Goal: Information Seeking & Learning: Learn about a topic

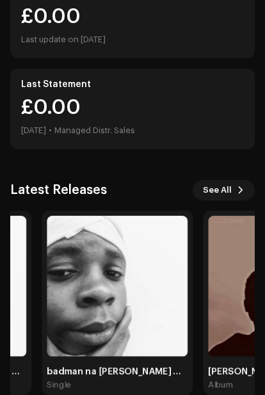
scroll to position [273, 0]
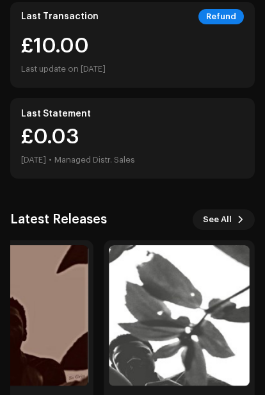
click at [237, 216] on span at bounding box center [241, 219] width 8 height 10
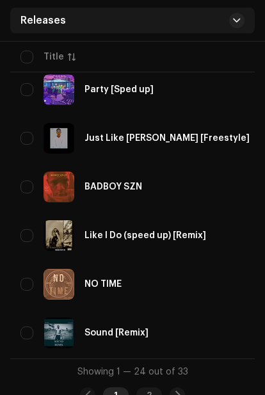
scroll to position [1094, 0]
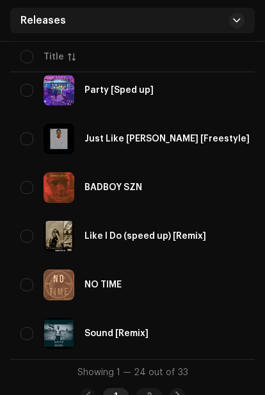
click at [155, 384] on div "Showing 1 — 24 out of 33 1 2 24" at bounding box center [132, 384] width 245 height 51
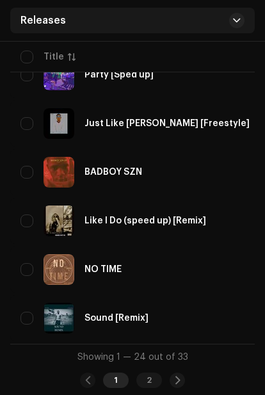
click at [152, 381] on div "2" at bounding box center [149, 380] width 26 height 15
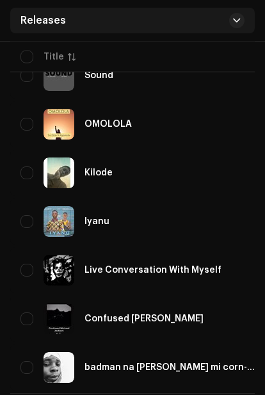
scroll to position [327, 0]
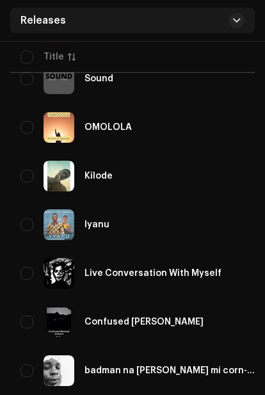
click at [197, 138] on div "OMOLOLA" at bounding box center [138, 127] width 236 height 31
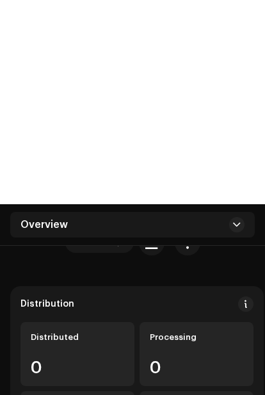
scroll to position [157, 0]
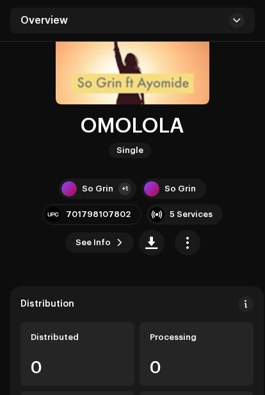
click at [134, 232] on button "See Info" at bounding box center [99, 242] width 68 height 20
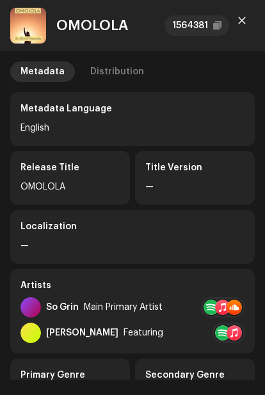
scroll to position [0, 0]
click at [242, 21] on icon "button" at bounding box center [242, 20] width 7 height 7
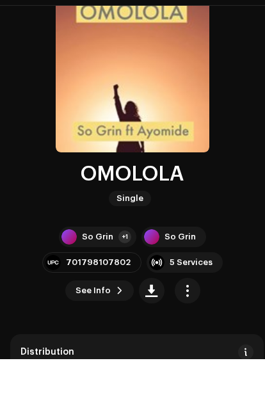
scroll to position [109, 0]
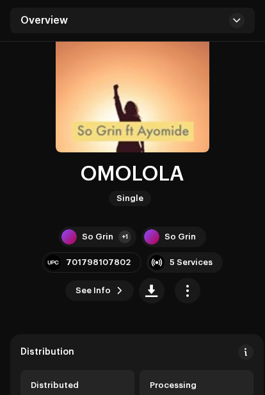
click at [193, 285] on span "button" at bounding box center [187, 290] width 12 height 10
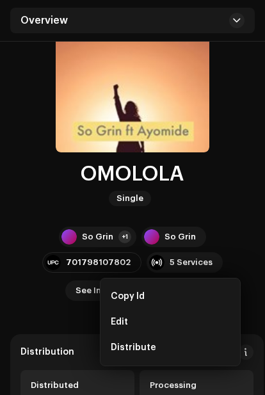
click at [207, 315] on div "Edit" at bounding box center [170, 322] width 129 height 26
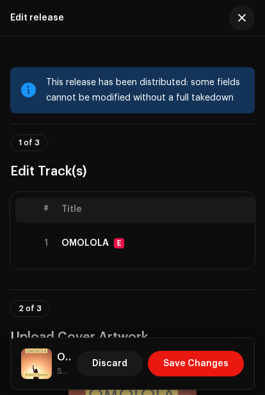
click at [244, 19] on span "button" at bounding box center [242, 18] width 8 height 10
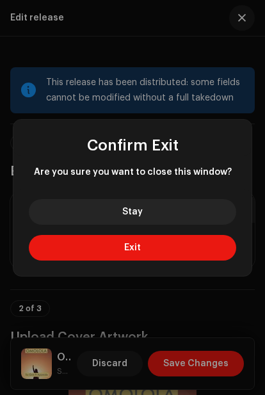
click at [179, 247] on button "Exit" at bounding box center [133, 248] width 208 height 26
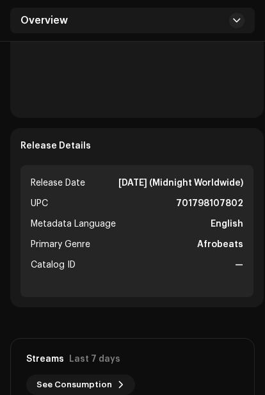
scroll to position [689, 0]
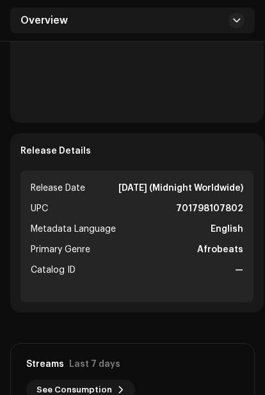
click at [227, 28] on div "Overview" at bounding box center [132, 21] width 245 height 26
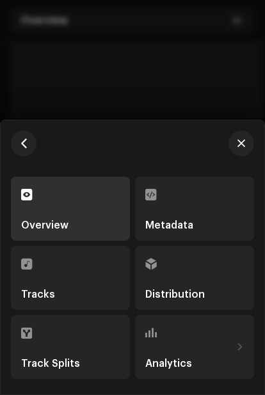
click at [212, 52] on div at bounding box center [132, 197] width 265 height 395
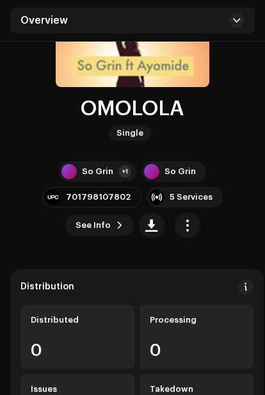
scroll to position [193, 0]
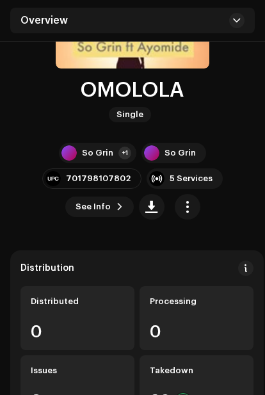
click at [241, 261] on button at bounding box center [245, 268] width 15 height 15
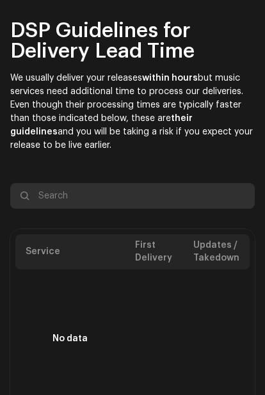
scroll to position [0, 0]
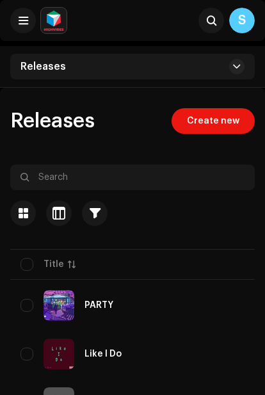
click at [174, 303] on div "PARTY" at bounding box center [138, 305] width 236 height 31
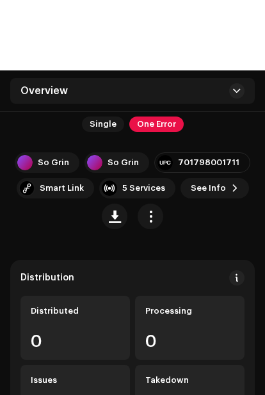
scroll to position [184, 0]
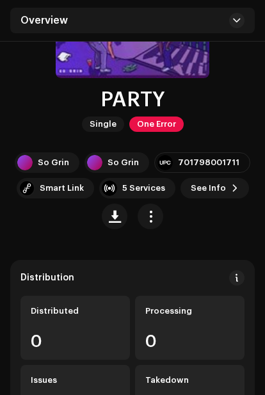
click at [214, 188] on span "See Info" at bounding box center [208, 188] width 35 height 26
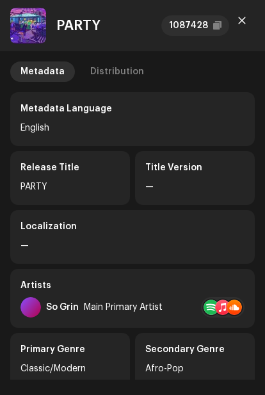
click at [252, 14] on button "button" at bounding box center [242, 21] width 26 height 26
